Goal: Find specific page/section: Find specific page/section

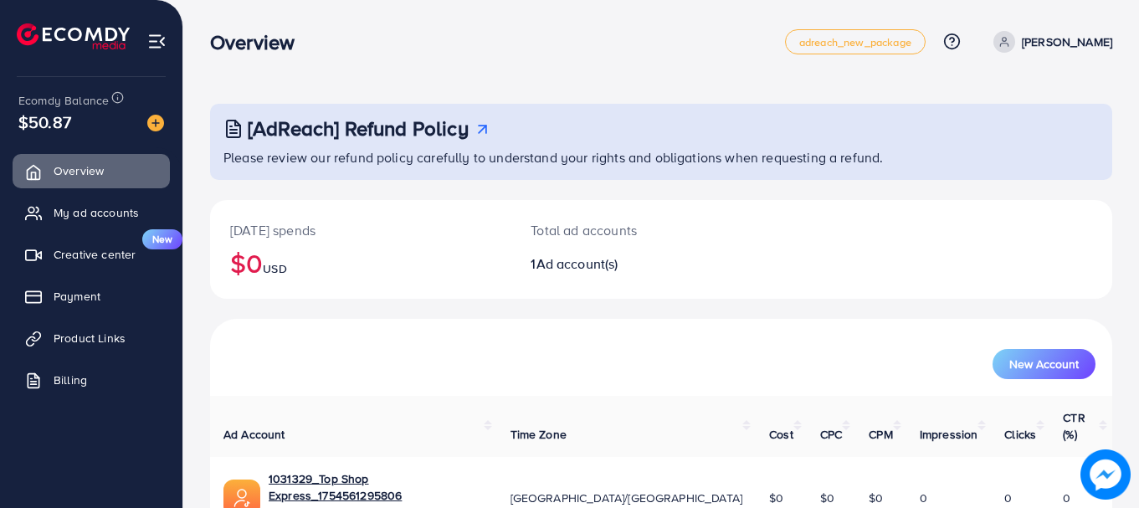
scroll to position [68, 0]
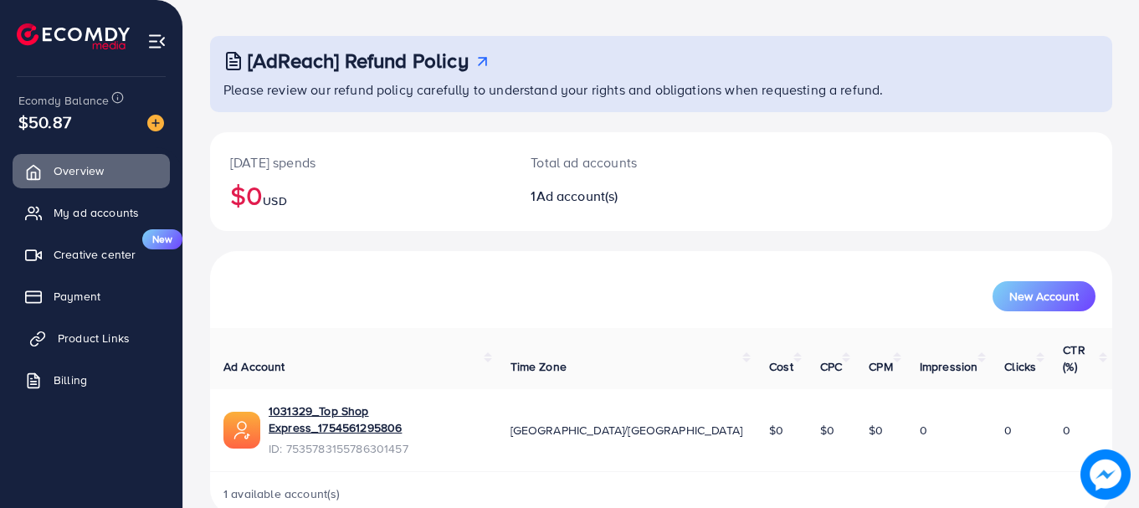
click at [121, 342] on span "Product Links" at bounding box center [94, 338] width 72 height 17
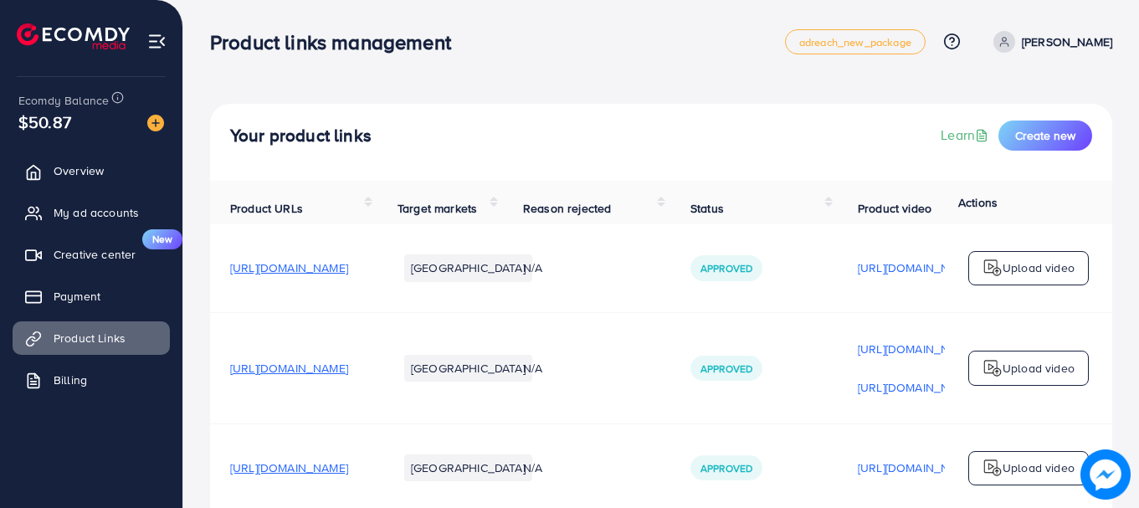
scroll to position [90, 0]
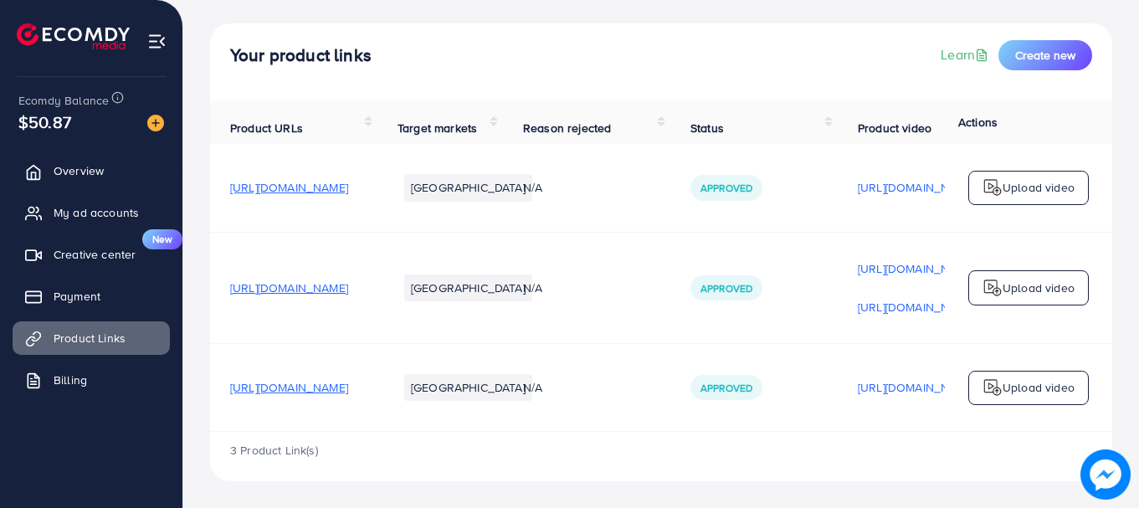
drag, startPoint x: 517, startPoint y: 435, endPoint x: 609, endPoint y: 430, distance: 91.4
click at [608, 431] on div "Product URLs Target markets Reason rejected Status Product video Status video A…" at bounding box center [661, 290] width 903 height 381
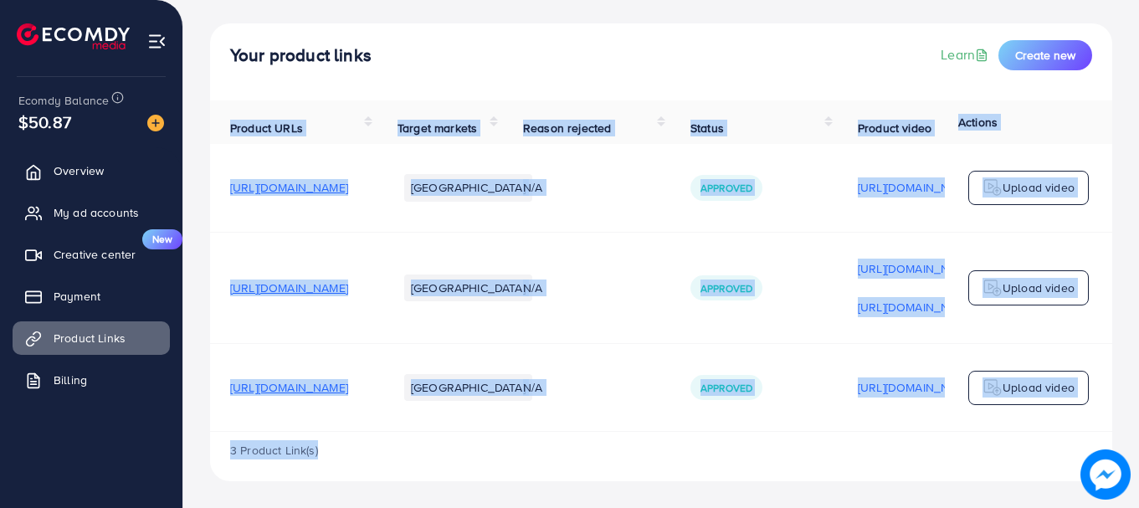
click at [503, 402] on td "[GEOGRAPHIC_DATA]" at bounding box center [441, 388] width 126 height 88
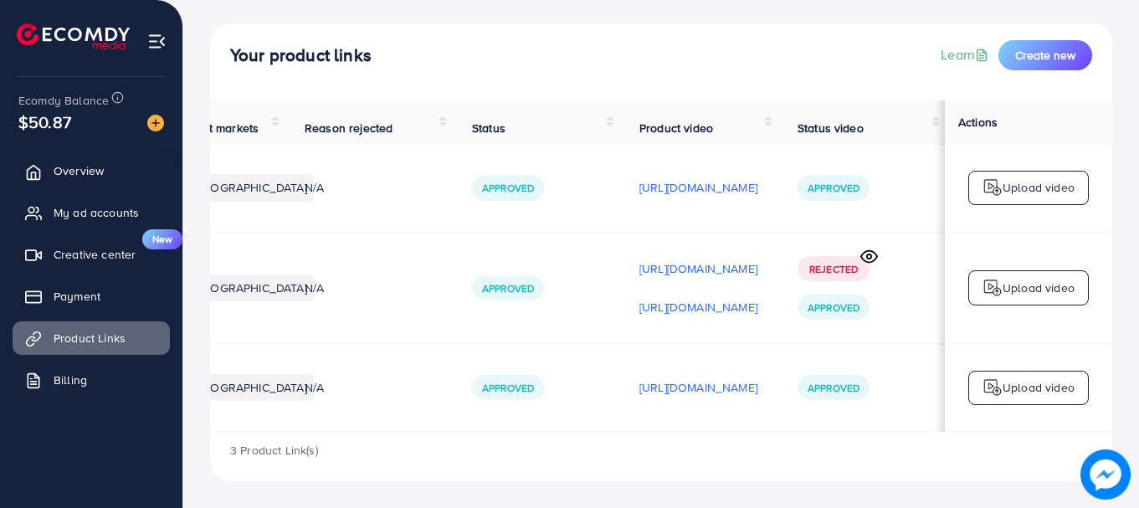
scroll to position [0, 424]
click at [683, 385] on p "[URL][DOMAIN_NAME]" at bounding box center [699, 388] width 118 height 20
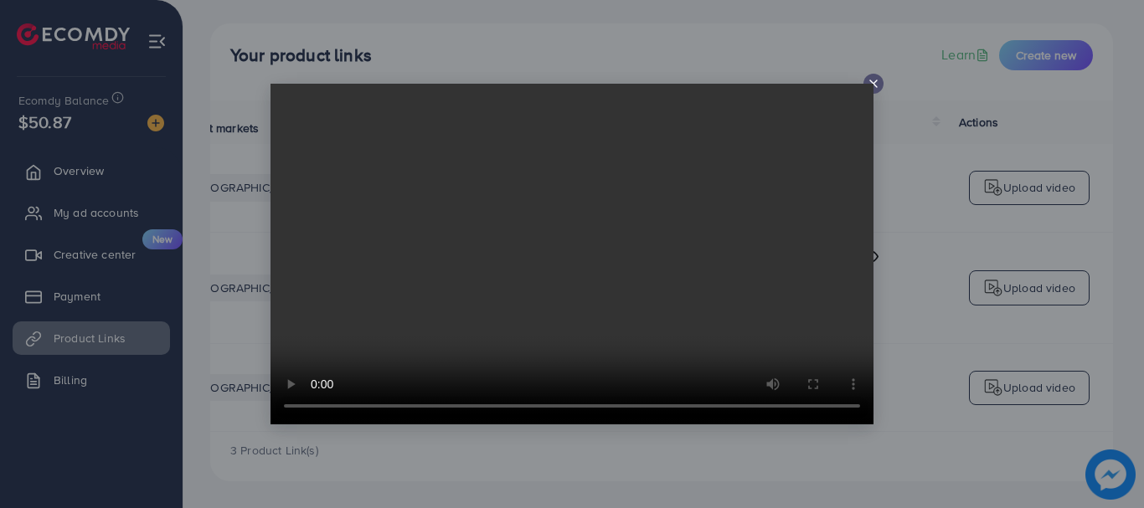
click at [877, 79] on icon at bounding box center [873, 83] width 13 height 13
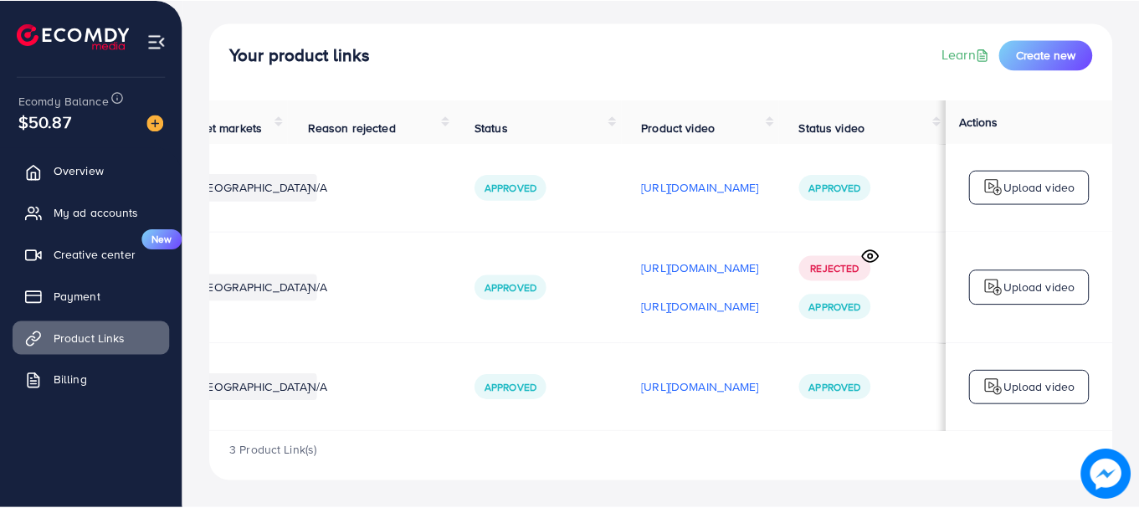
scroll to position [0, 419]
